Goal: Information Seeking & Learning: Learn about a topic

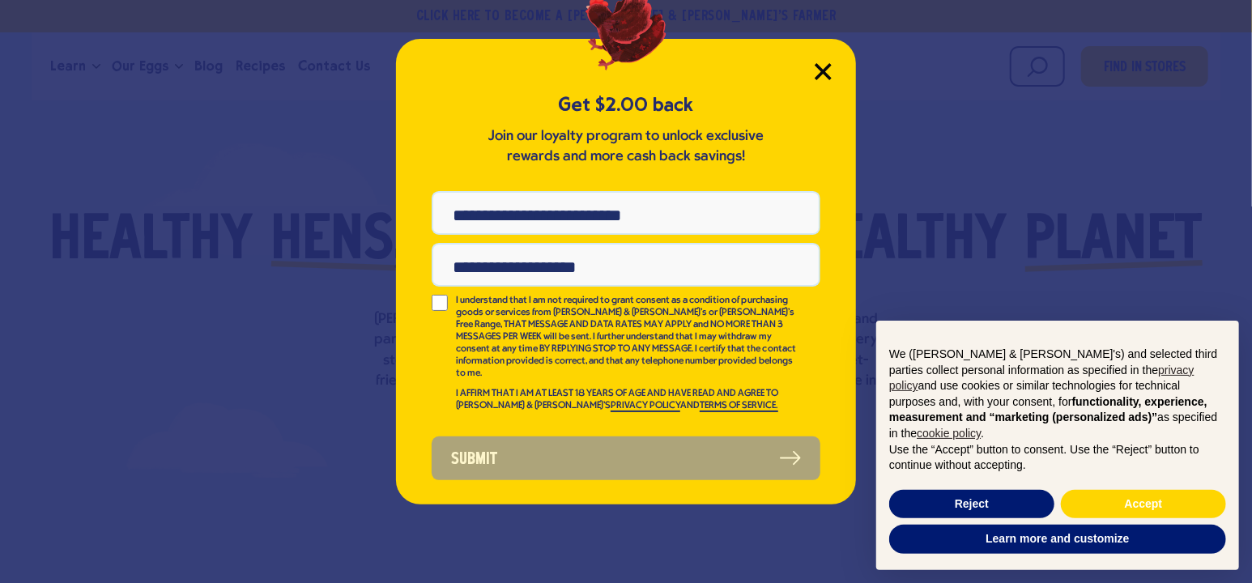
click at [824, 71] on icon "Close Modal" at bounding box center [823, 71] width 17 height 17
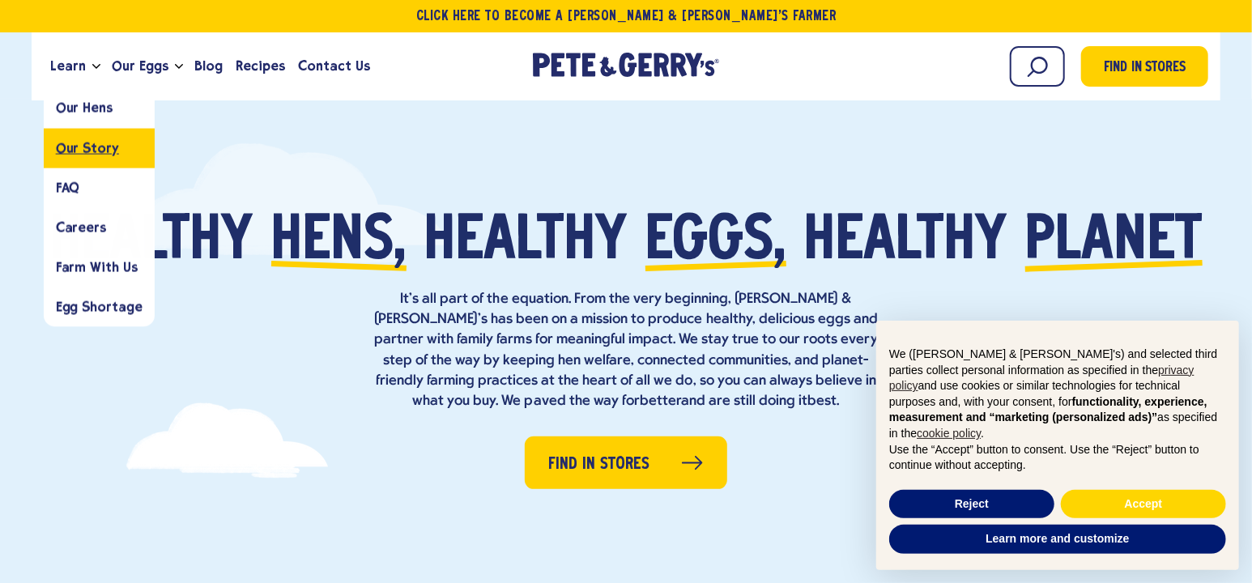
click at [62, 147] on span "Our Story" at bounding box center [87, 147] width 63 height 15
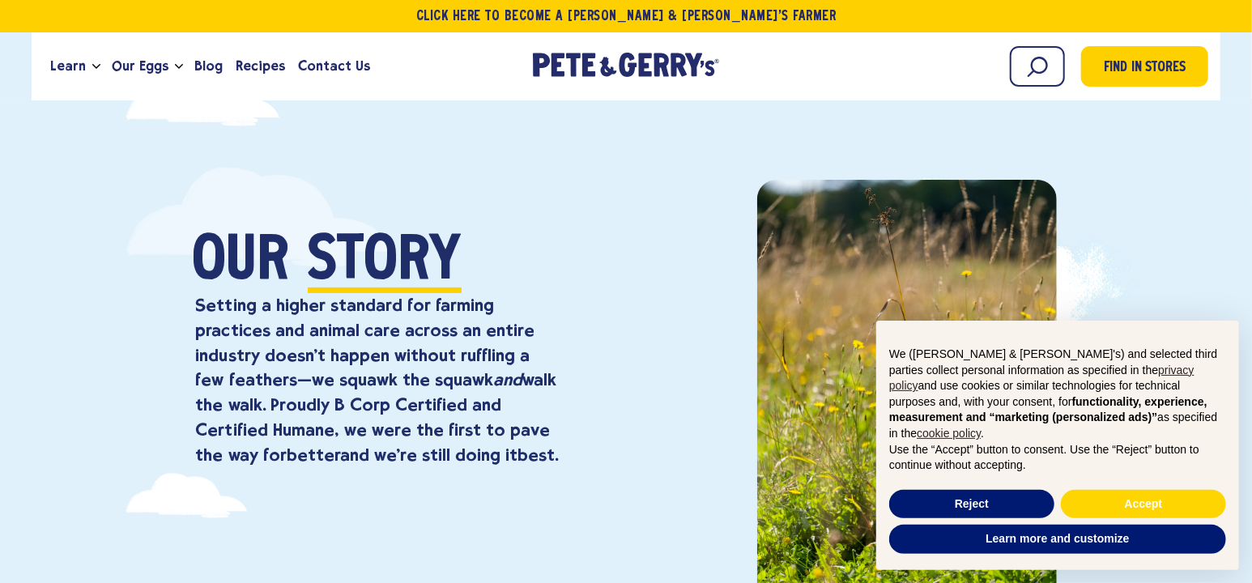
click at [1134, 283] on div at bounding box center [966, 458] width 359 height 577
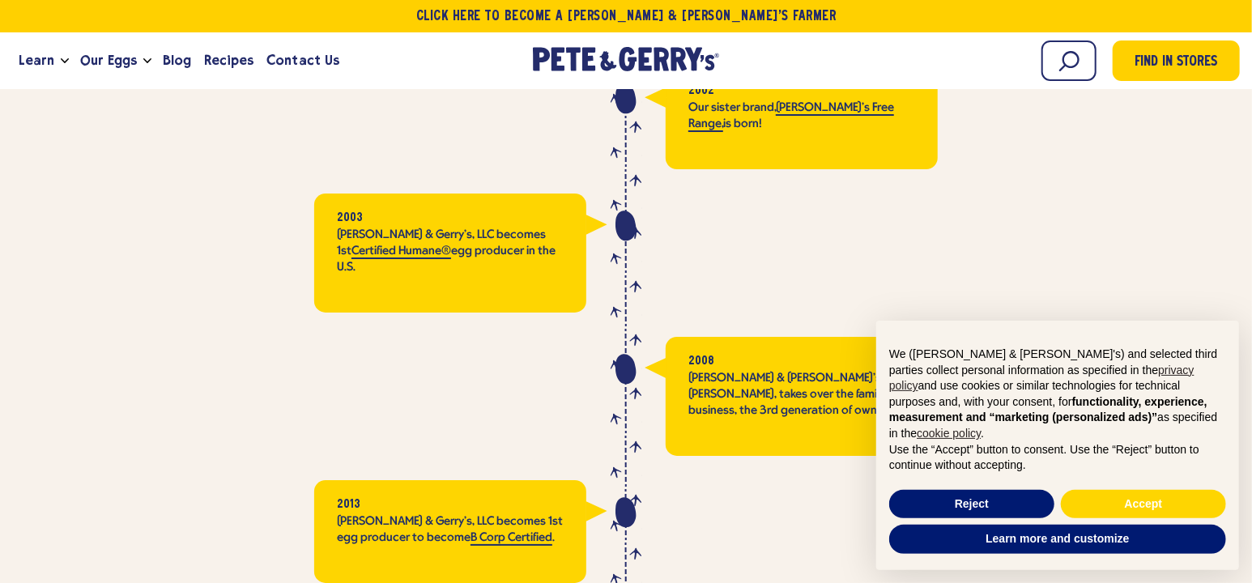
scroll to position [3278, 0]
